Goal: Information Seeking & Learning: Learn about a topic

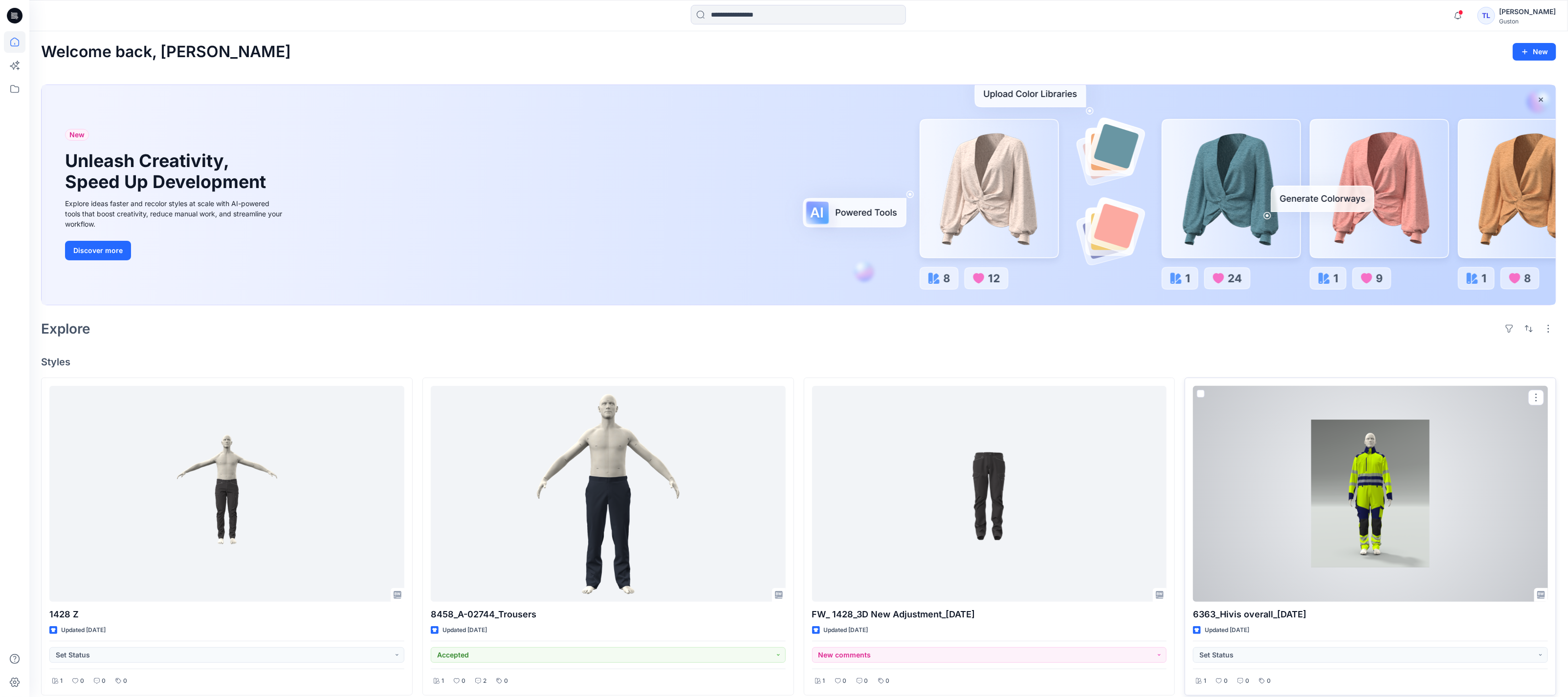
click at [1399, 430] on div at bounding box center [1370, 494] width 355 height 216
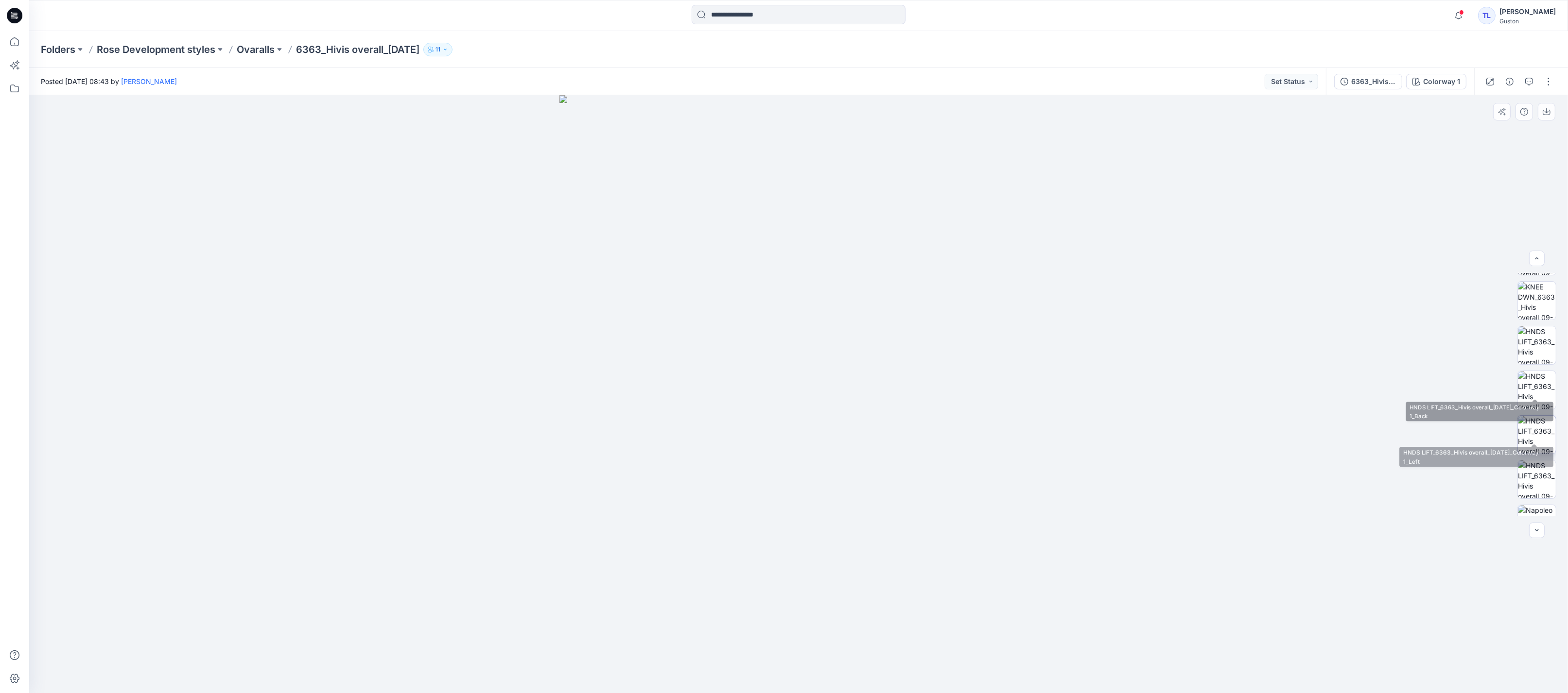
scroll to position [511, 0]
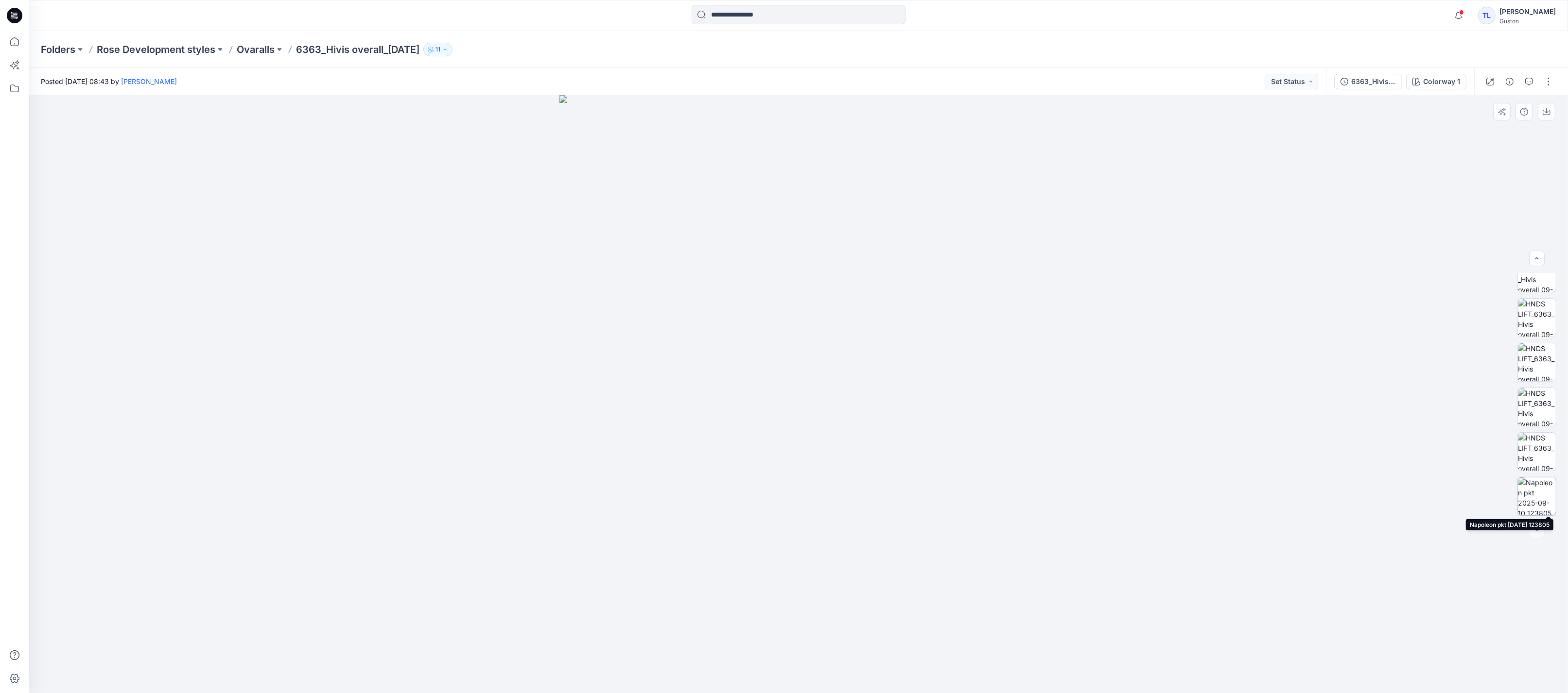
click at [1538, 492] on img at bounding box center [1537, 496] width 38 height 38
click at [1539, 409] on img at bounding box center [1537, 407] width 38 height 38
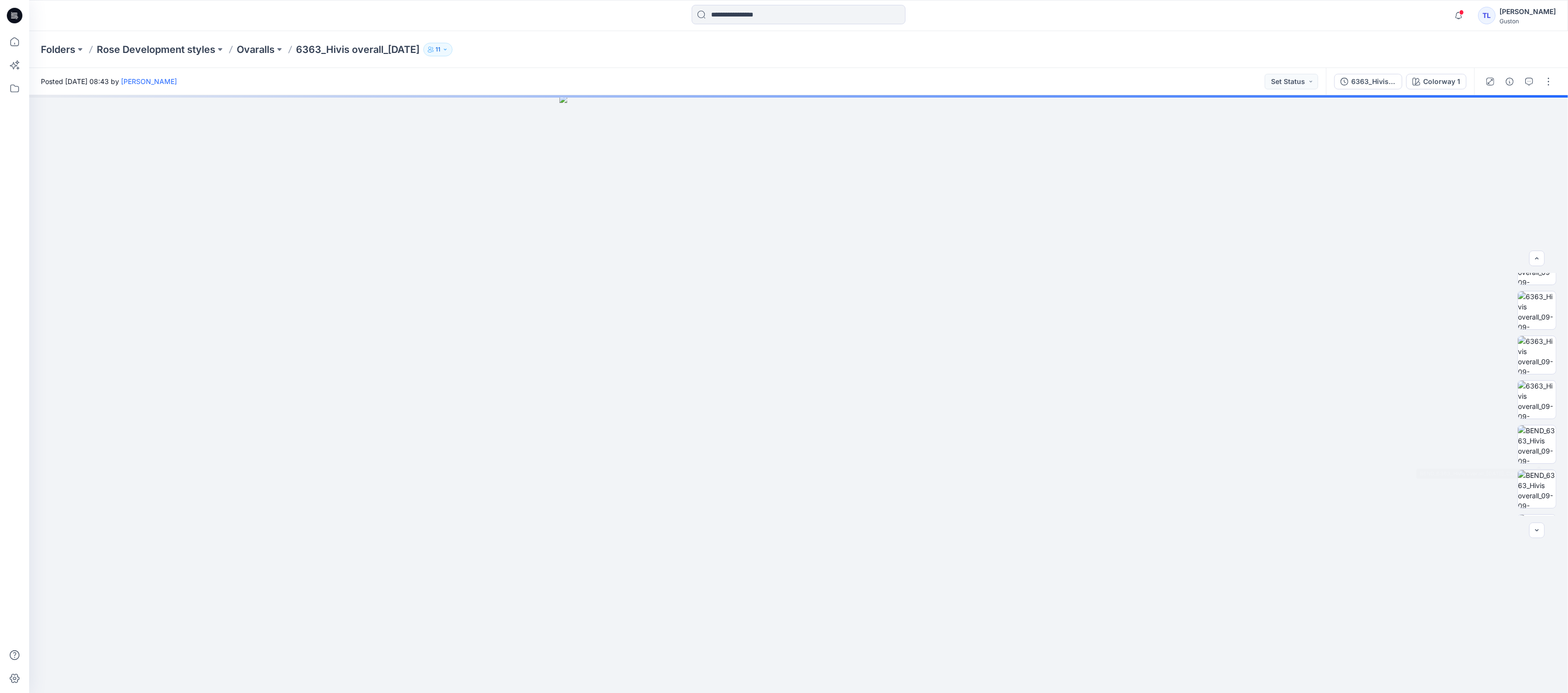
scroll to position [26, 0]
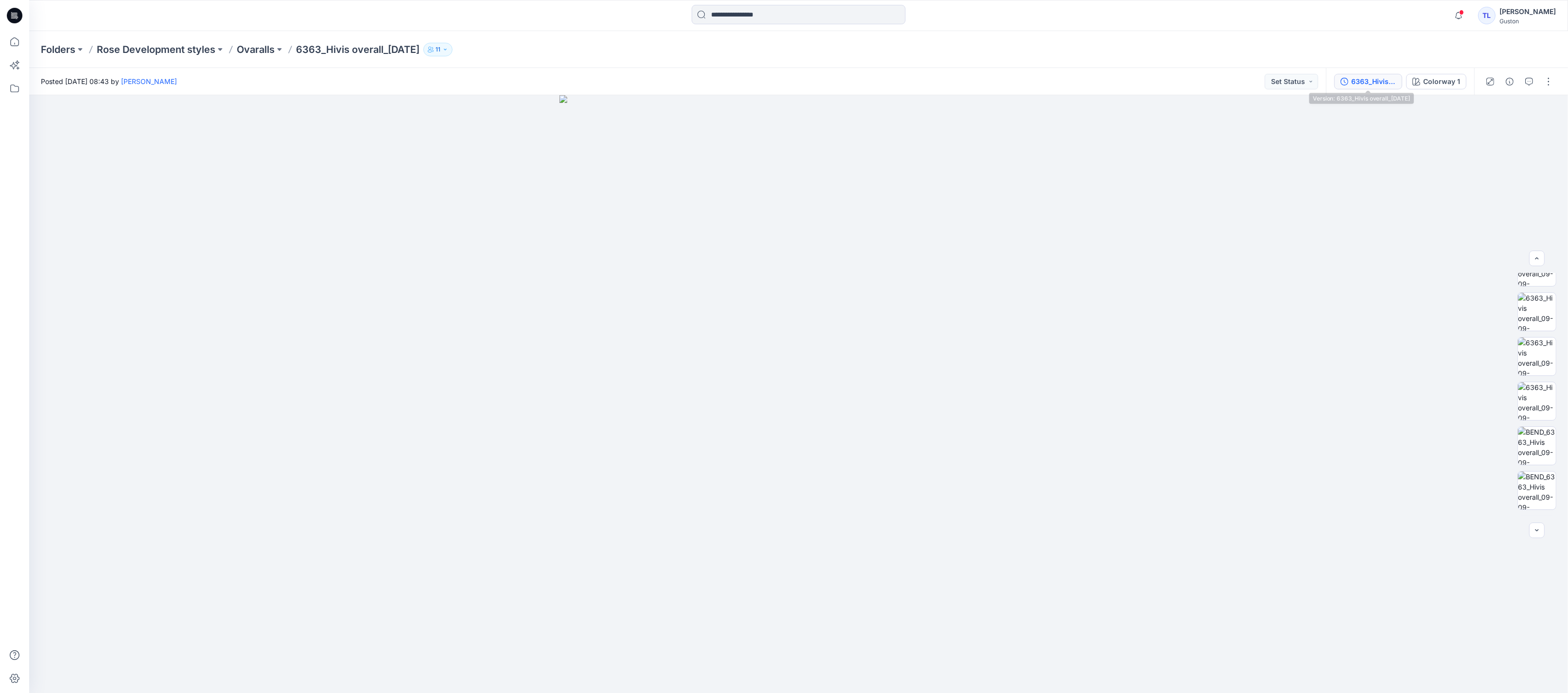
click at [1351, 81] on div "6363_Hivis overall_[DATE]" at bounding box center [1373, 82] width 44 height 11
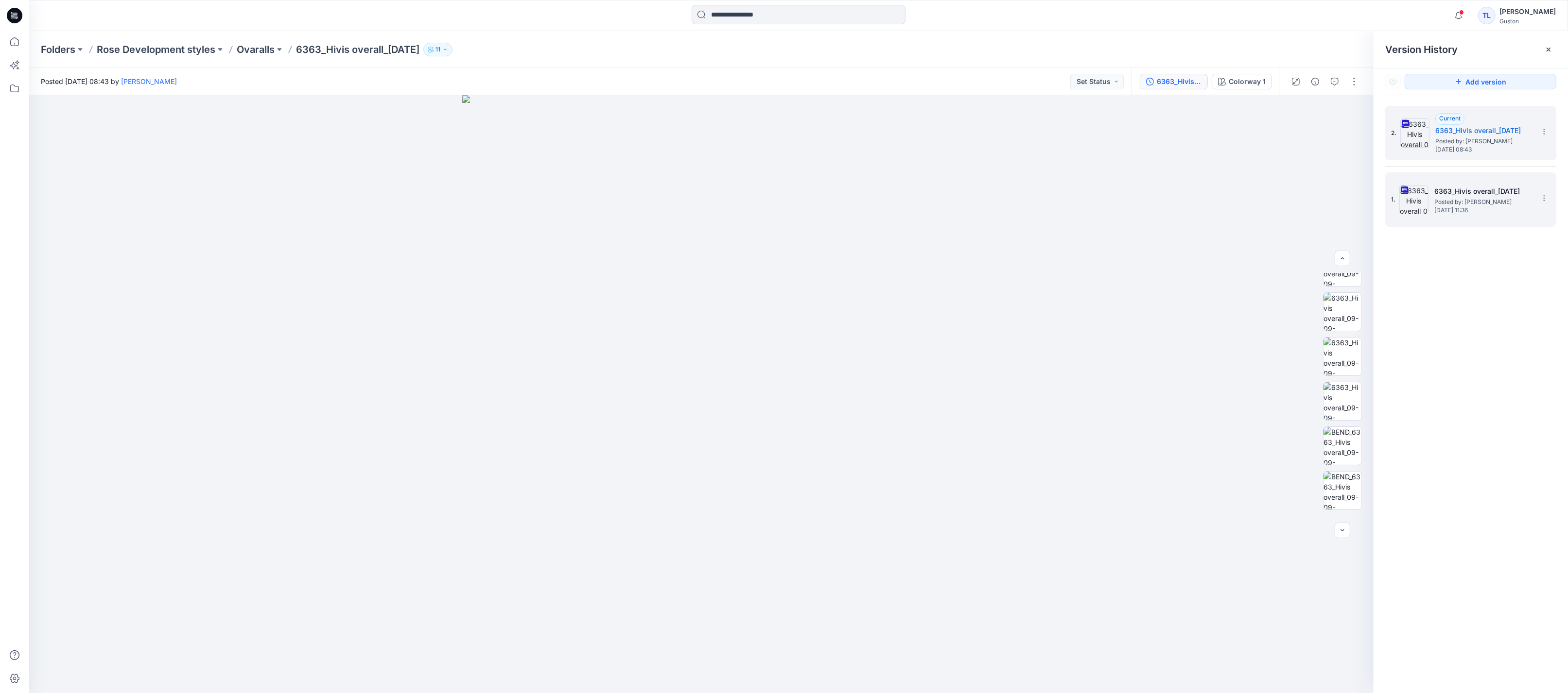
click at [1477, 194] on h5 "6363_Hivis overall_[DATE]" at bounding box center [1483, 191] width 97 height 12
drag, startPoint x: 978, startPoint y: 440, endPoint x: 867, endPoint y: 428, distance: 111.6
click at [867, 428] on div at bounding box center [701, 394] width 1345 height 598
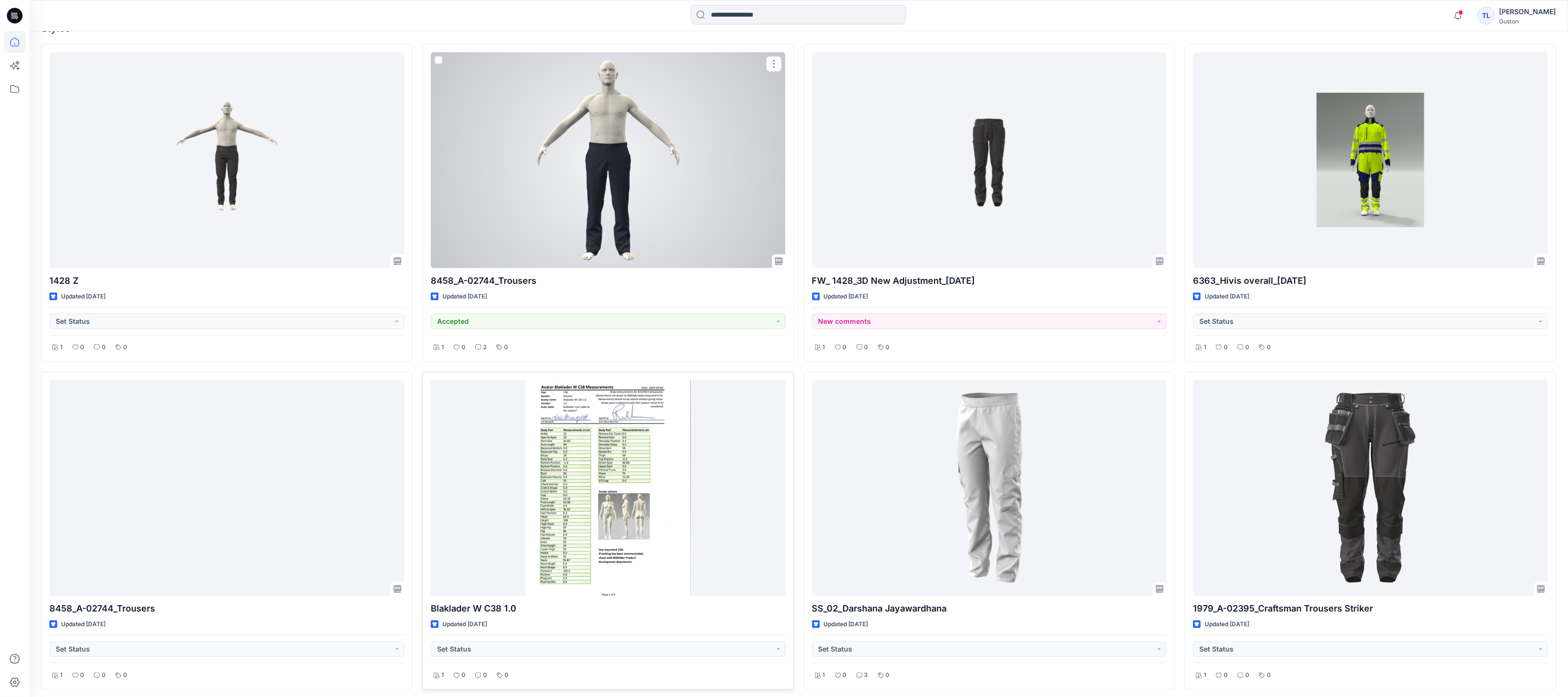
scroll to position [489, 0]
